Goal: Navigation & Orientation: Find specific page/section

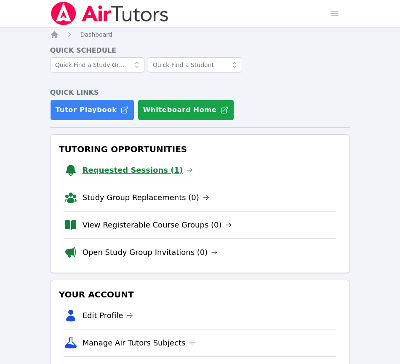
click at [140, 170] on link "Requested Sessions (1)" at bounding box center [137, 170] width 111 height 12
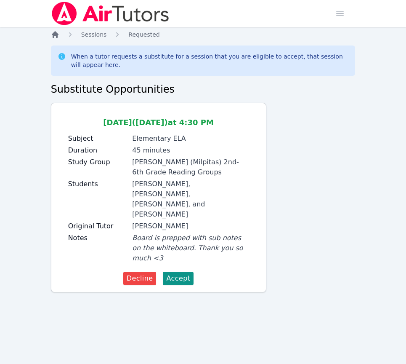
click at [55, 36] on icon "Breadcrumb" at bounding box center [55, 34] width 7 height 7
